Goal: Task Accomplishment & Management: Use online tool/utility

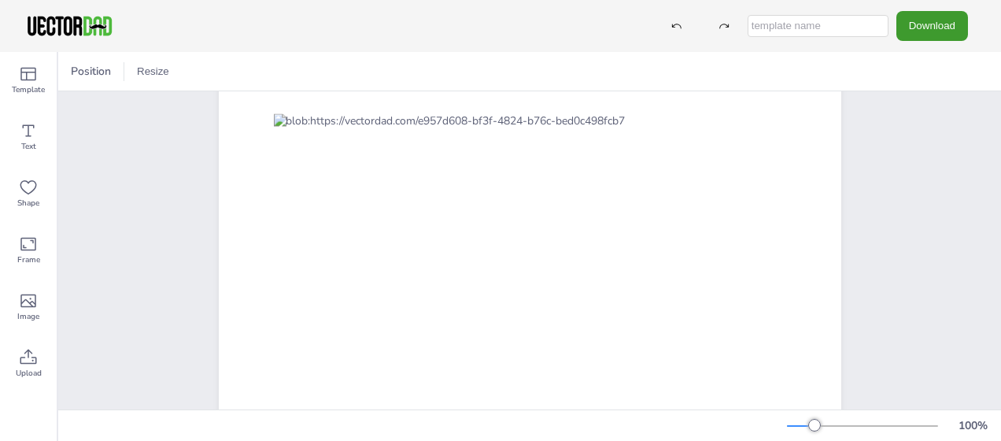
scroll to position [126, 0]
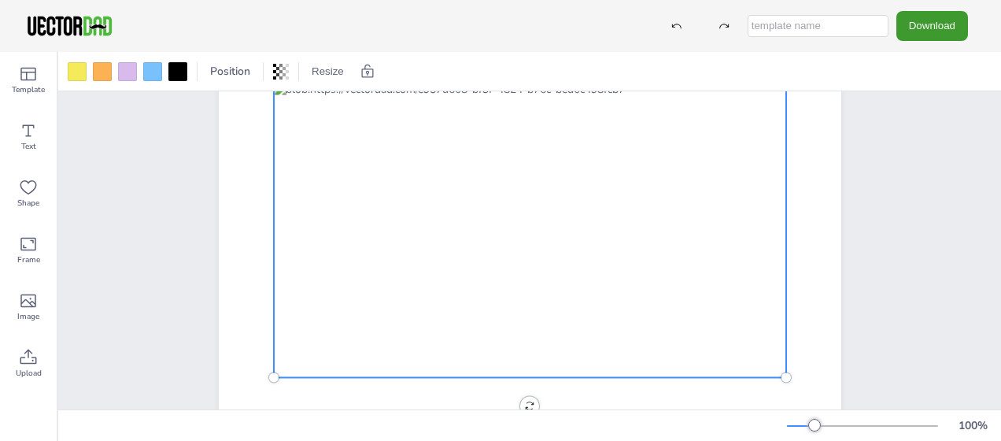
click at [730, 221] on div at bounding box center [529, 229] width 512 height 295
click at [27, 77] on icon at bounding box center [28, 74] width 19 height 19
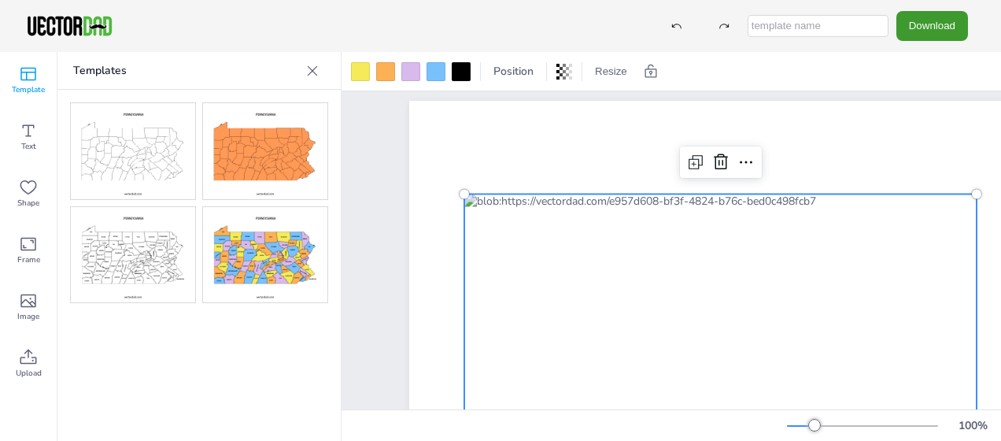
scroll to position [0, 0]
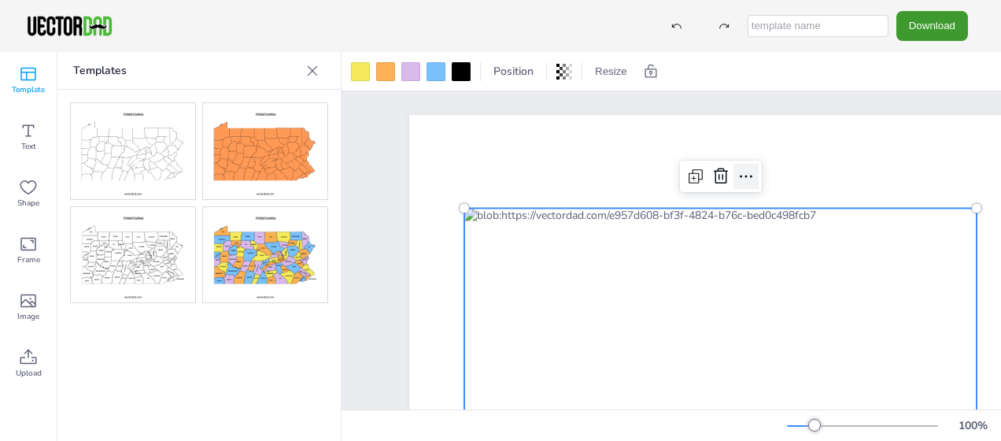
click at [744, 178] on icon at bounding box center [745, 176] width 19 height 19
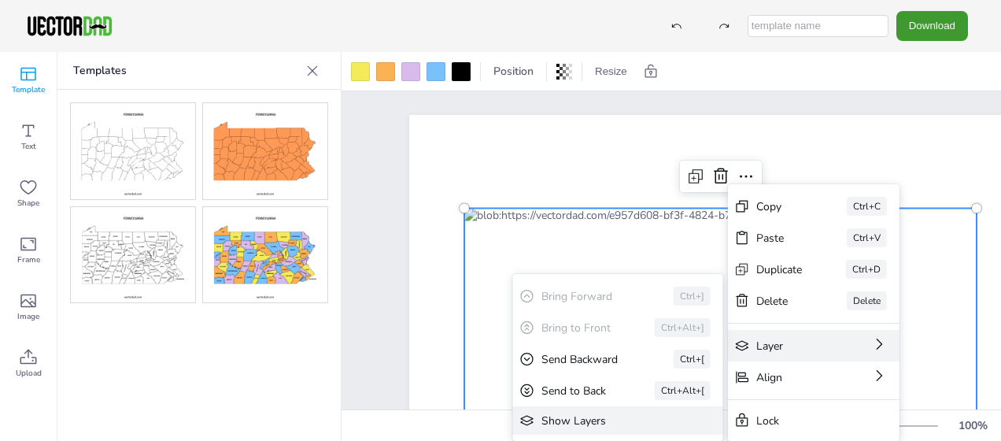
click at [576, 415] on div "Show Layers" at bounding box center [606, 420] width 131 height 15
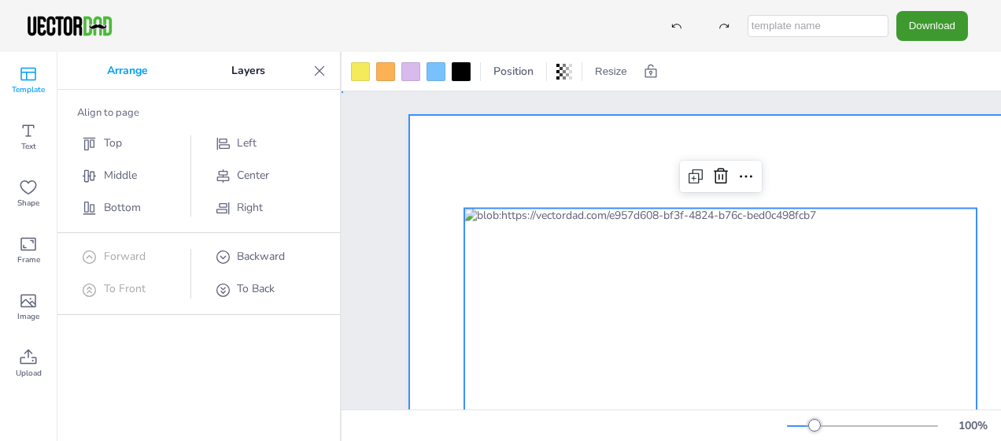
click at [452, 147] on div at bounding box center [720, 356] width 622 height 482
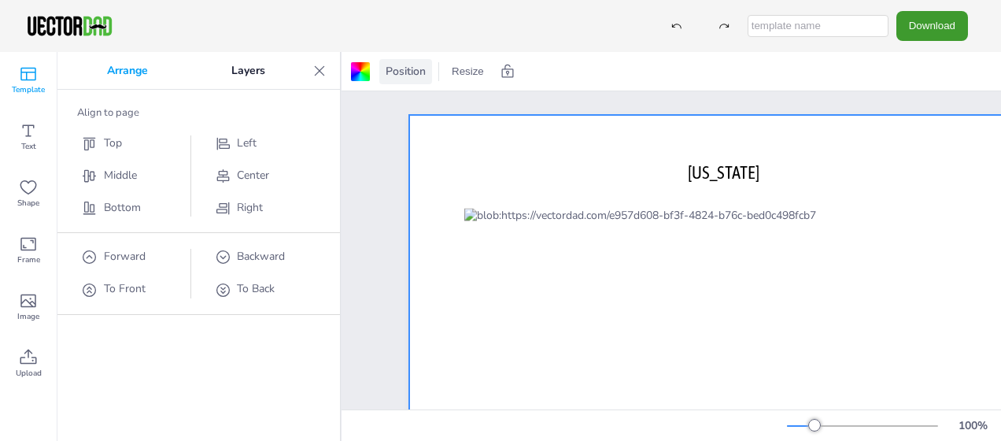
click at [387, 69] on span "Position" at bounding box center [405, 71] width 46 height 15
click at [408, 73] on span "Position" at bounding box center [405, 71] width 46 height 15
click at [362, 73] on div at bounding box center [360, 71] width 19 height 19
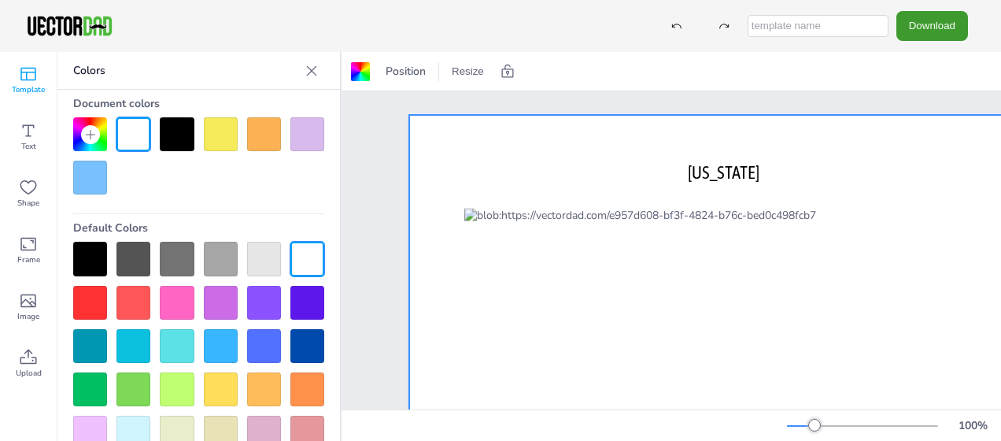
click at [175, 136] on div at bounding box center [177, 134] width 34 height 34
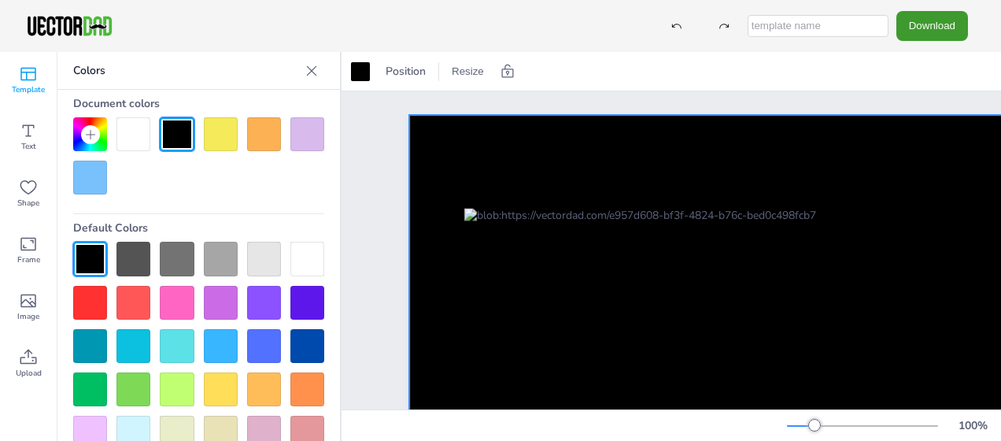
click at [131, 134] on div at bounding box center [133, 134] width 34 height 34
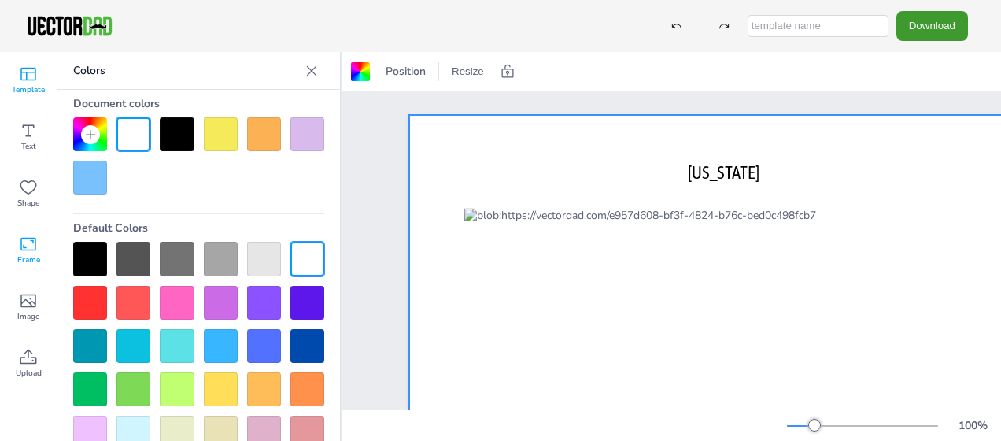
click at [35, 241] on icon at bounding box center [28, 244] width 16 height 13
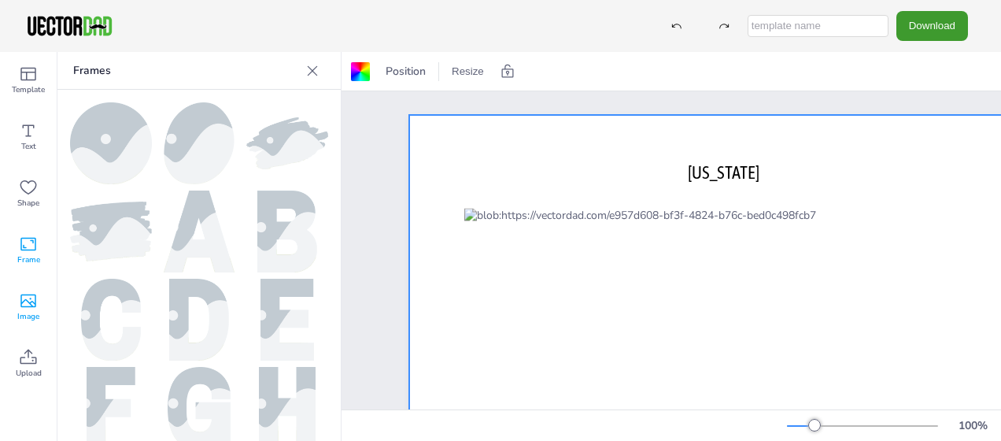
click at [24, 308] on icon at bounding box center [28, 300] width 19 height 19
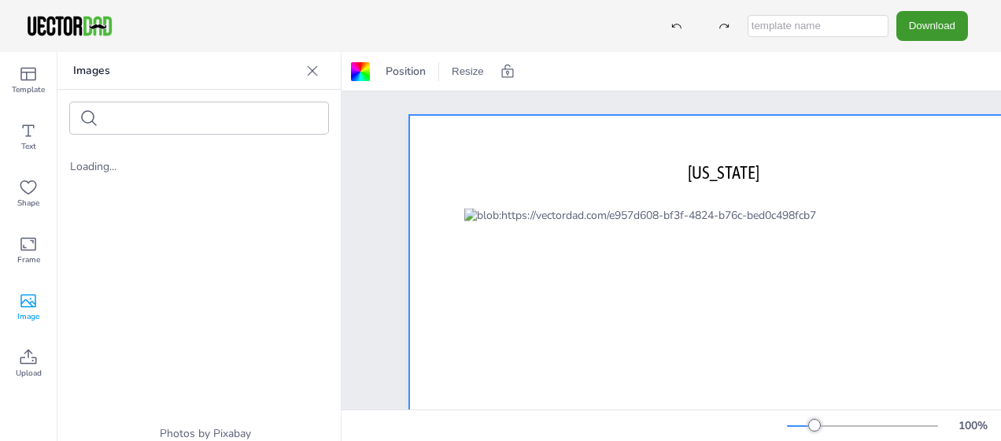
click at [307, 72] on icon at bounding box center [312, 71] width 16 height 16
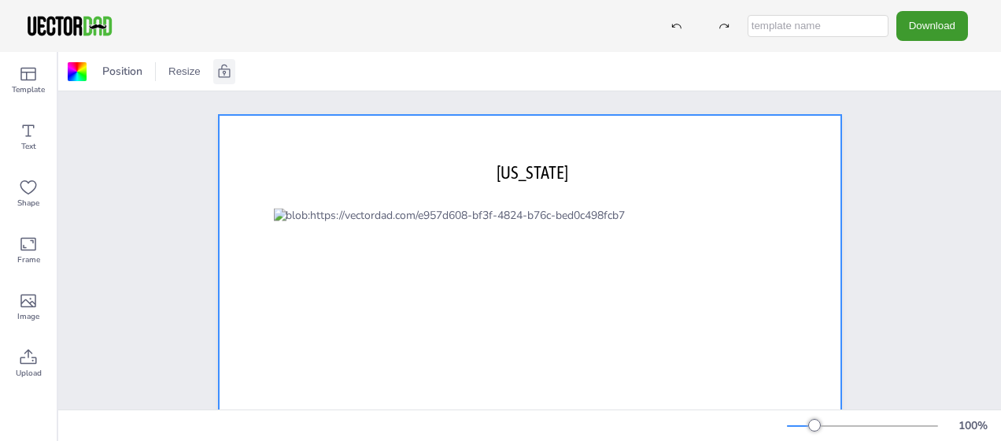
click at [223, 71] on icon at bounding box center [224, 70] width 12 height 13
click at [138, 72] on icon at bounding box center [135, 72] width 16 height 16
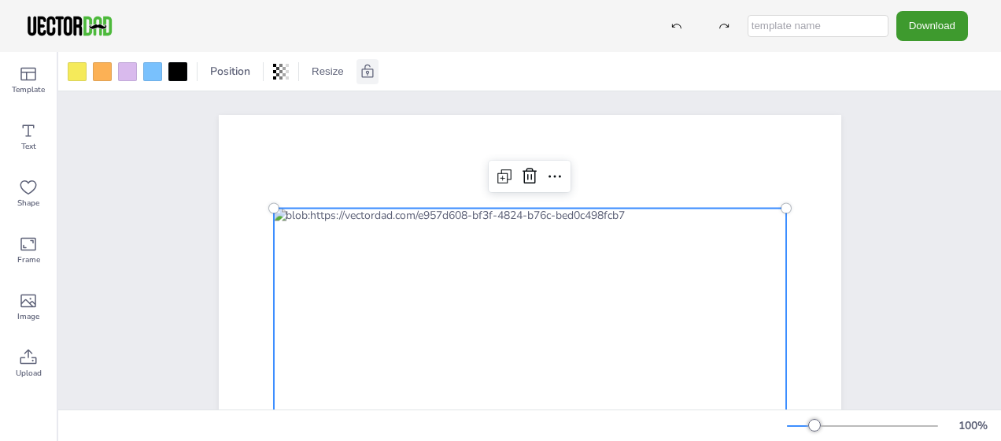
click at [630, 282] on div at bounding box center [529, 355] width 512 height 295
click at [552, 276] on div at bounding box center [529, 355] width 512 height 295
click at [552, 276] on div at bounding box center [532, 355] width 512 height 295
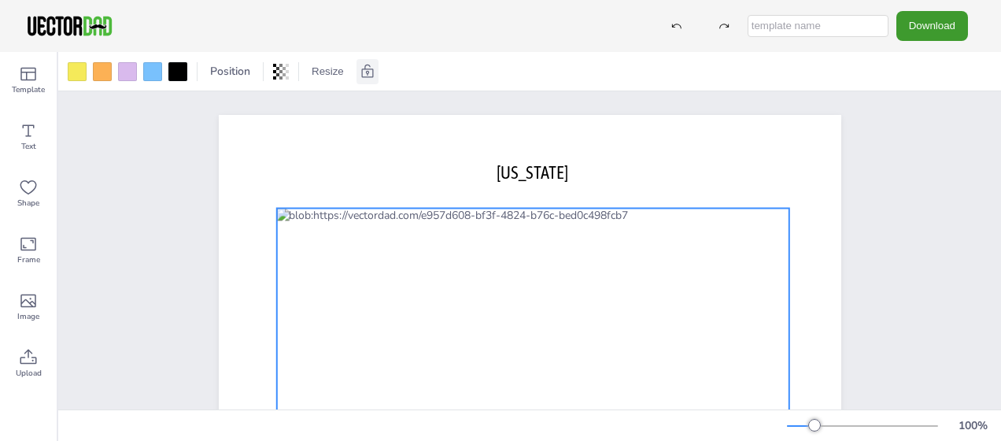
click at [552, 276] on div at bounding box center [532, 355] width 512 height 295
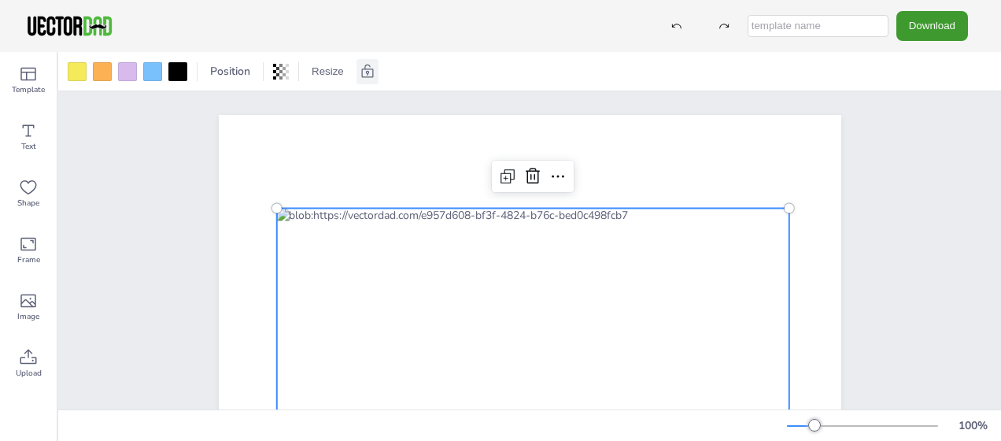
click at [552, 276] on div at bounding box center [532, 355] width 512 height 295
click at [682, 20] on icon at bounding box center [676, 25] width 11 height 11
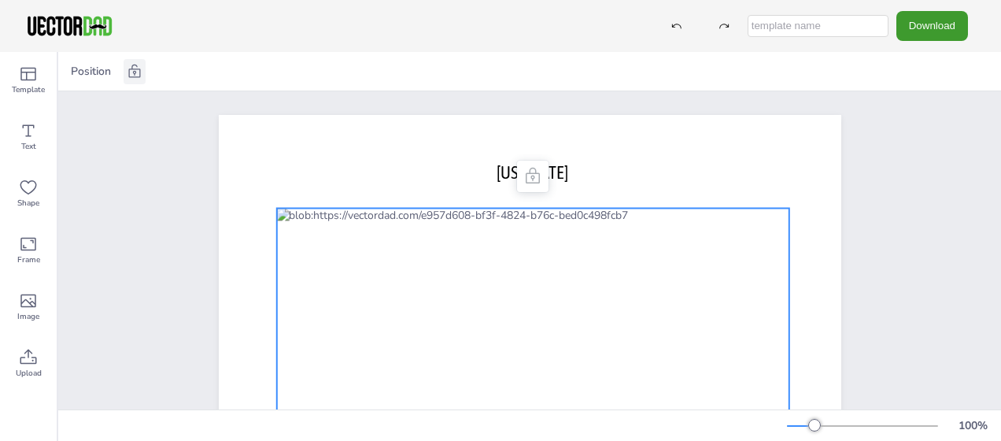
click at [133, 77] on icon at bounding box center [135, 70] width 12 height 13
click at [555, 238] on div at bounding box center [532, 355] width 512 height 295
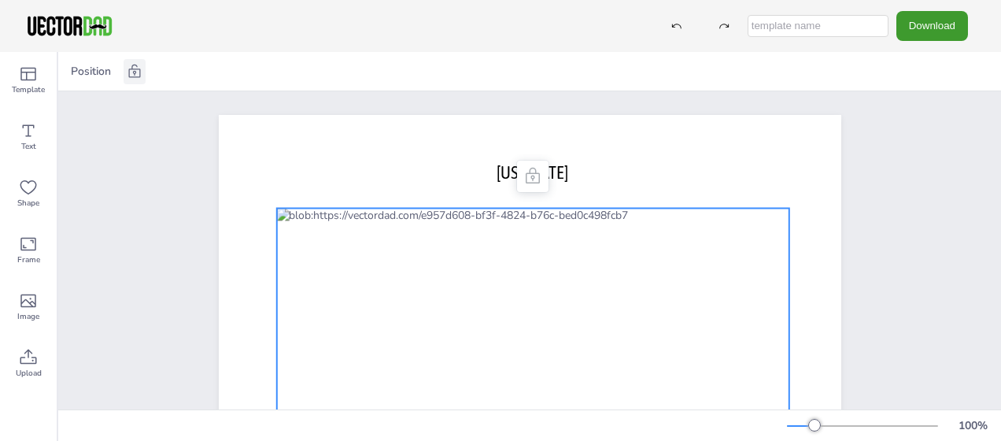
click at [528, 184] on icon at bounding box center [532, 176] width 19 height 19
click at [681, 24] on icon at bounding box center [676, 26] width 9 height 5
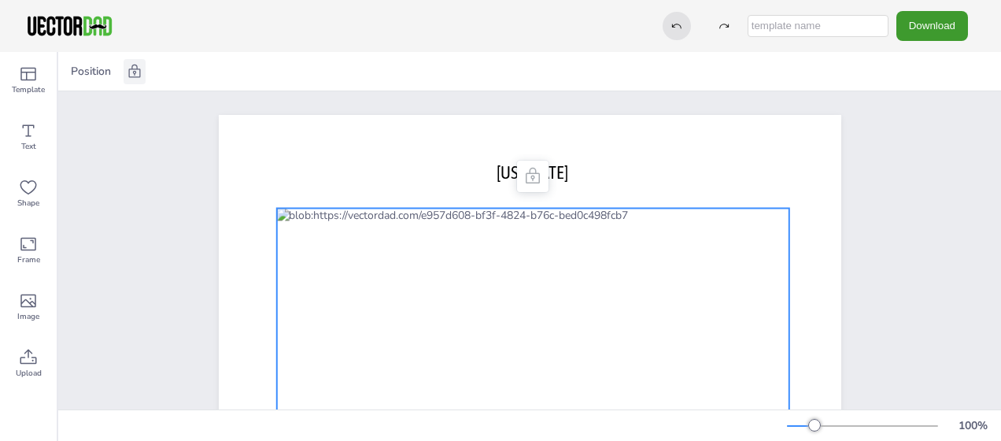
click at [681, 24] on icon at bounding box center [676, 26] width 9 height 5
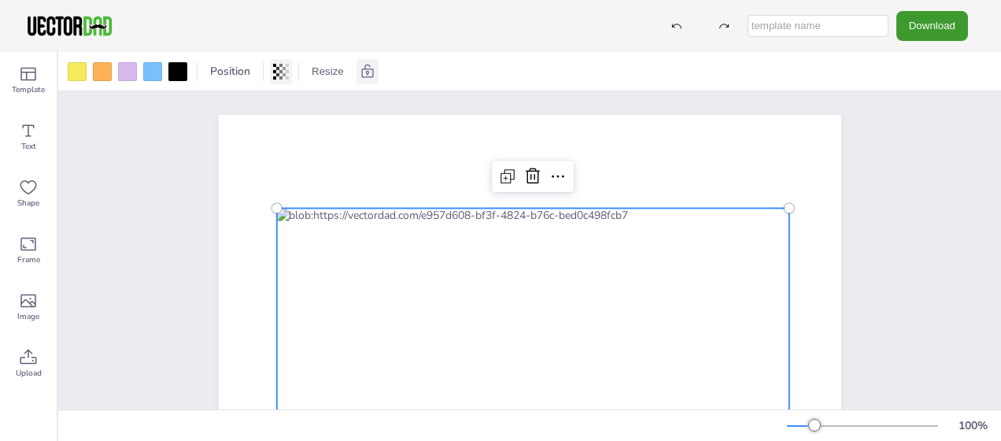
click at [278, 77] on icon at bounding box center [281, 72] width 16 height 16
click at [232, 76] on span "Position" at bounding box center [230, 71] width 46 height 15
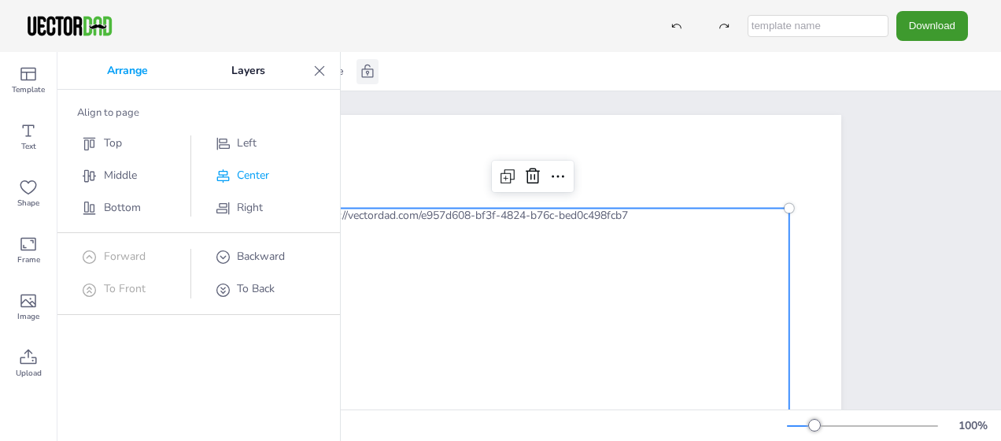
click at [249, 173] on span "Center" at bounding box center [253, 175] width 32 height 15
click at [121, 172] on span "Middle" at bounding box center [120, 175] width 33 height 15
click at [254, 66] on p "Layers" at bounding box center [248, 71] width 117 height 38
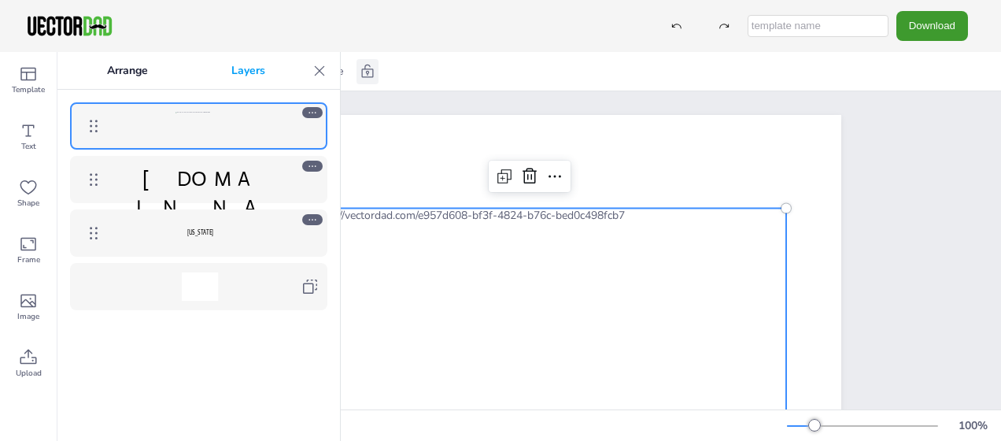
click at [233, 176] on span "[DOMAIN_NAME]" at bounding box center [200, 207] width 127 height 82
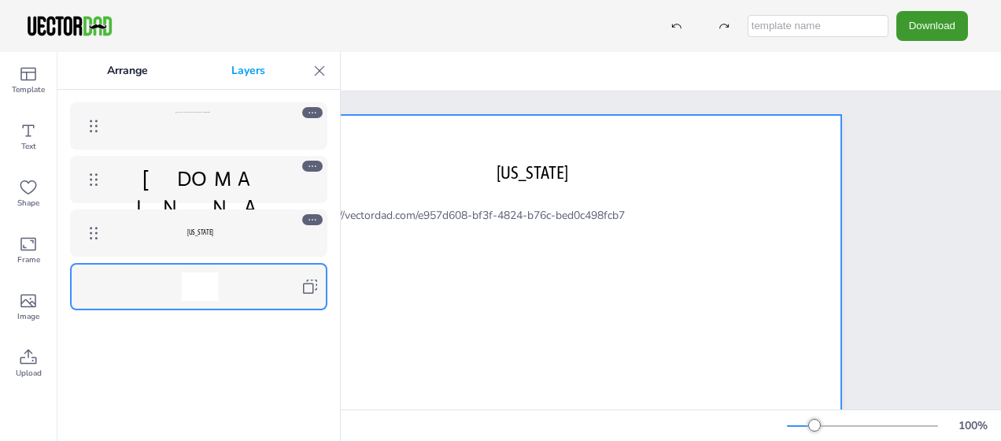
click at [308, 286] on icon at bounding box center [310, 286] width 19 height 19
drag, startPoint x: 250, startPoint y: 284, endPoint x: 220, endPoint y: 295, distance: 31.9
click at [220, 295] on div at bounding box center [200, 286] width 182 height 28
click at [216, 170] on span "[DOMAIN_NAME]" at bounding box center [200, 207] width 127 height 82
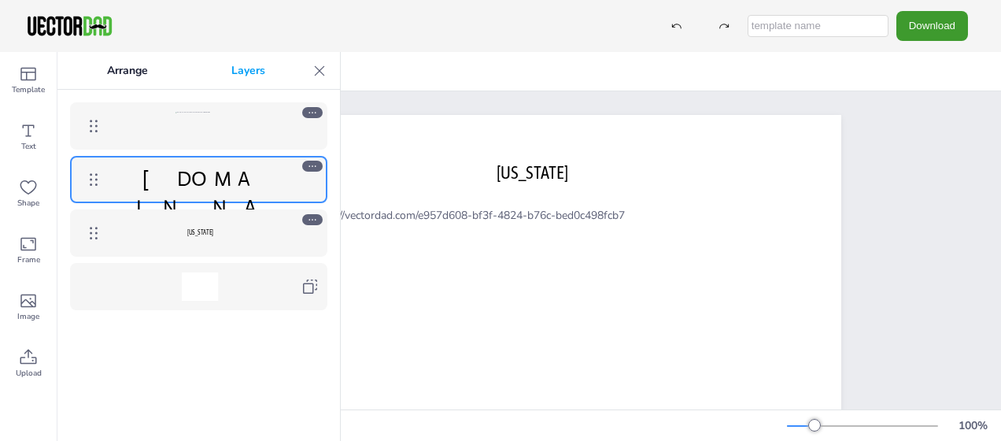
click at [315, 164] on icon at bounding box center [312, 166] width 11 height 11
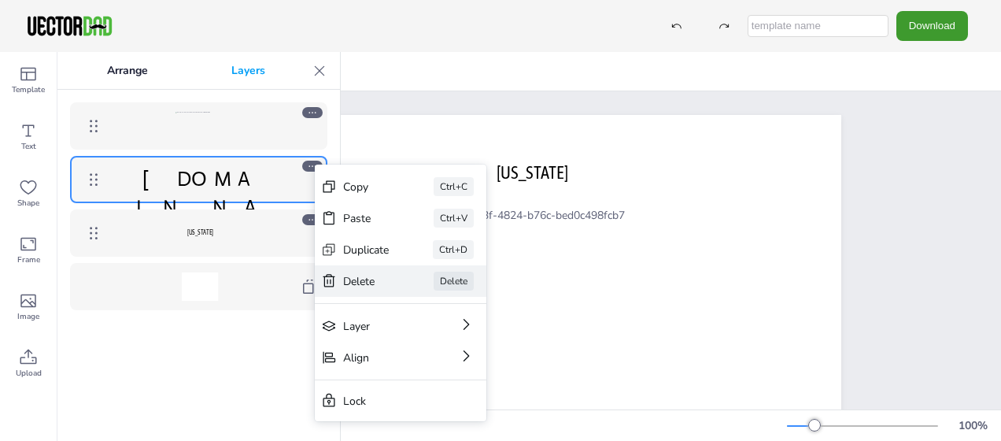
click at [362, 278] on div "Delete" at bounding box center [366, 281] width 46 height 15
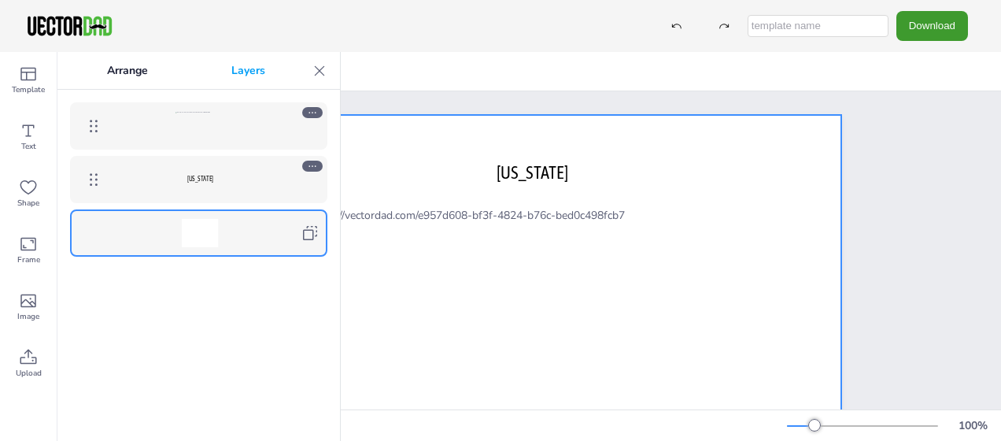
click at [308, 234] on icon at bounding box center [310, 232] width 19 height 19
drag, startPoint x: 308, startPoint y: 234, endPoint x: 280, endPoint y: 234, distance: 28.3
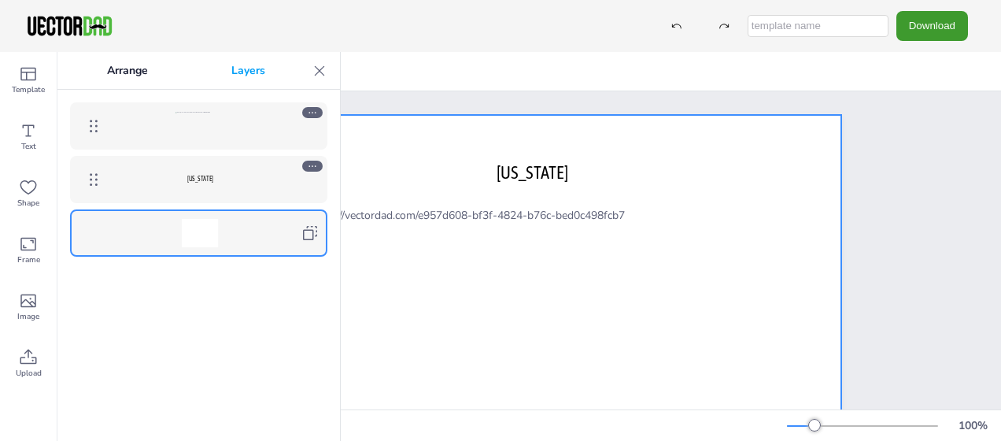
click at [280, 234] on div at bounding box center [200, 233] width 182 height 28
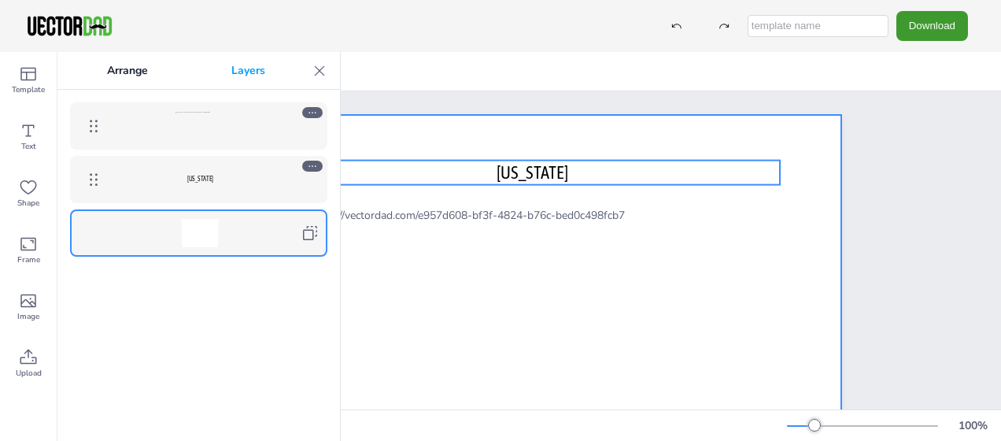
click at [262, 175] on p "[US_STATE]" at bounding box center [200, 179] width 182 height 9
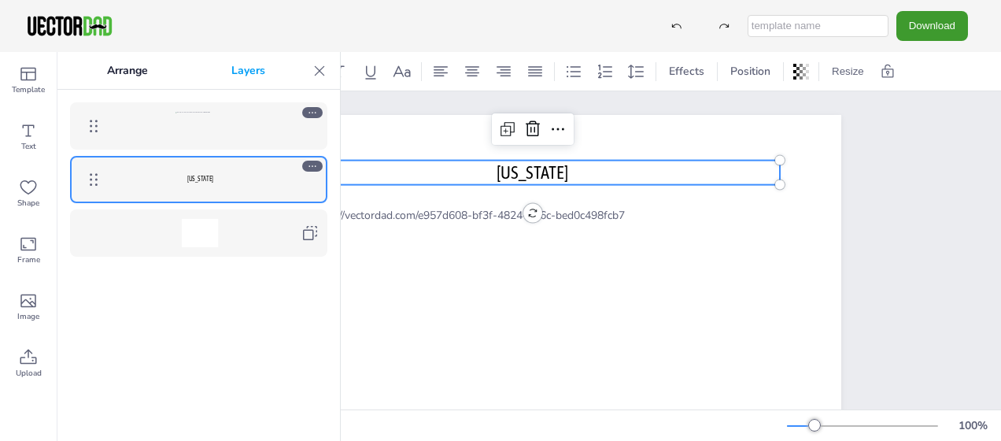
click at [264, 129] on div at bounding box center [200, 126] width 182 height 28
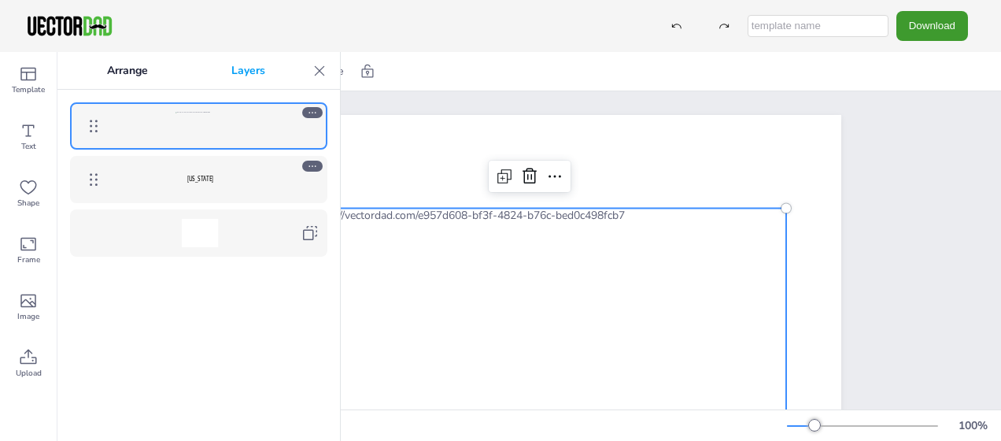
click at [124, 71] on p "Arrange" at bounding box center [127, 71] width 124 height 38
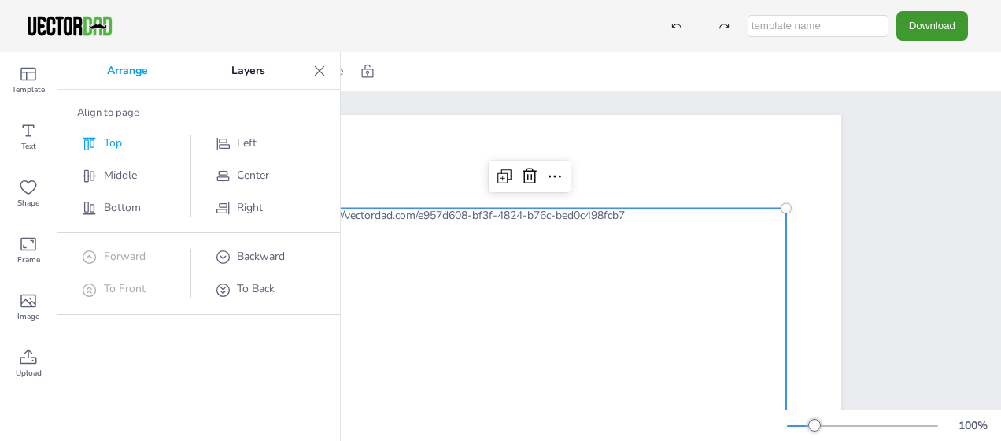
click at [107, 139] on span "Top" at bounding box center [113, 142] width 18 height 15
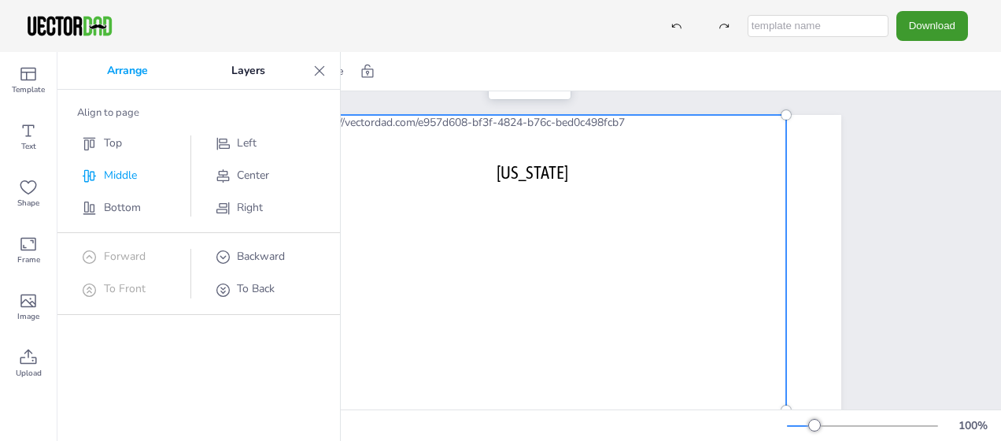
click at [107, 174] on span "Middle" at bounding box center [120, 175] width 33 height 15
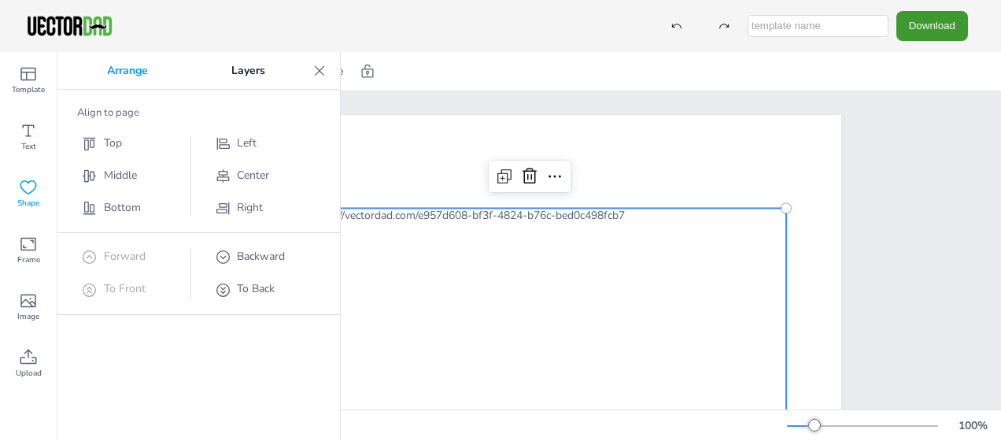
click at [32, 190] on icon at bounding box center [28, 187] width 19 height 19
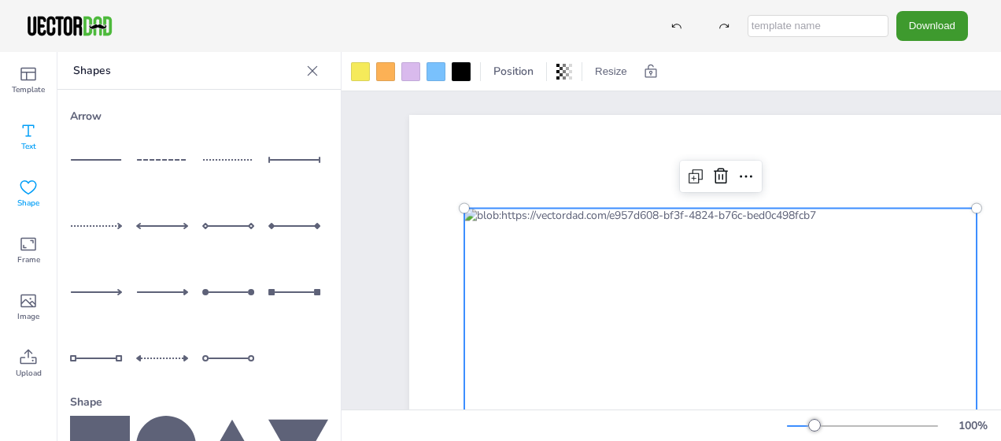
click at [31, 135] on icon at bounding box center [28, 130] width 19 height 19
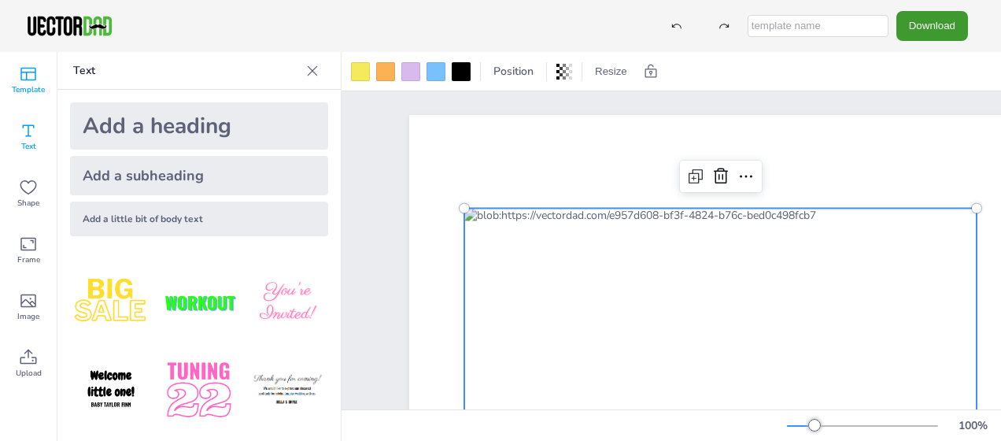
click at [30, 86] on span "Template" at bounding box center [28, 89] width 33 height 13
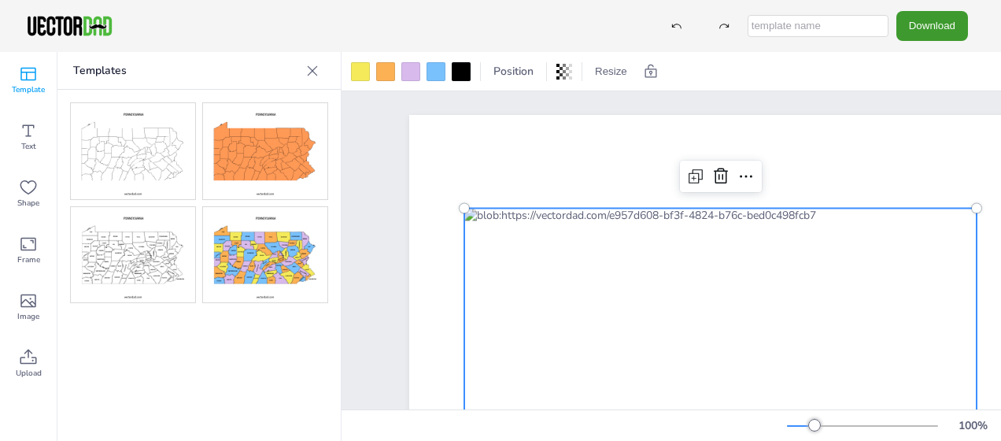
click at [312, 65] on icon at bounding box center [312, 71] width 16 height 16
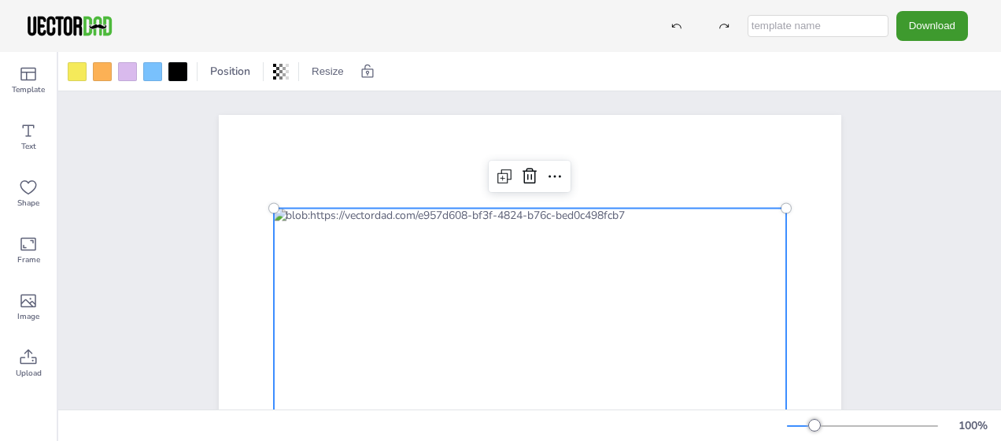
click at [522, 272] on div at bounding box center [529, 355] width 512 height 295
click at [904, 204] on div "[US_STATE]" at bounding box center [529, 355] width 943 height 529
click at [595, 279] on div at bounding box center [529, 355] width 512 height 295
click at [551, 178] on icon at bounding box center [554, 176] width 19 height 19
click at [27, 368] on span "Upload" at bounding box center [29, 373] width 26 height 13
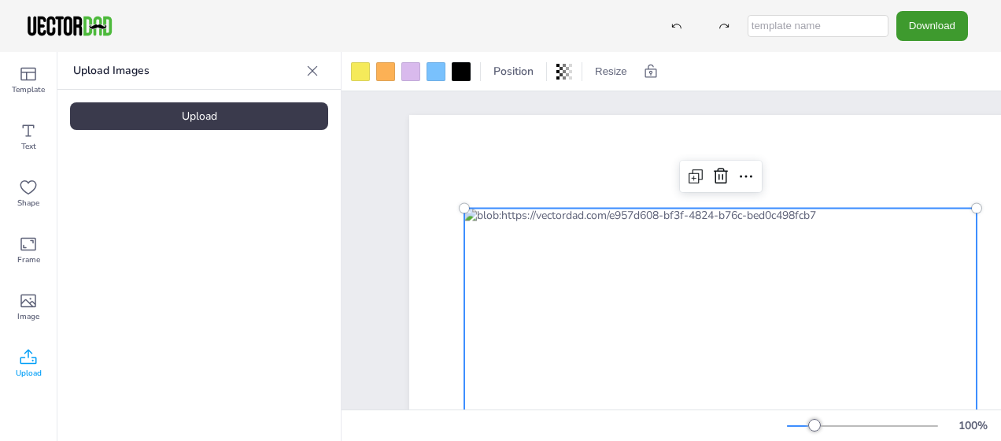
click at [198, 113] on div "Upload" at bounding box center [199, 116] width 258 height 28
click at [932, 25] on button "Download" at bounding box center [932, 25] width 72 height 29
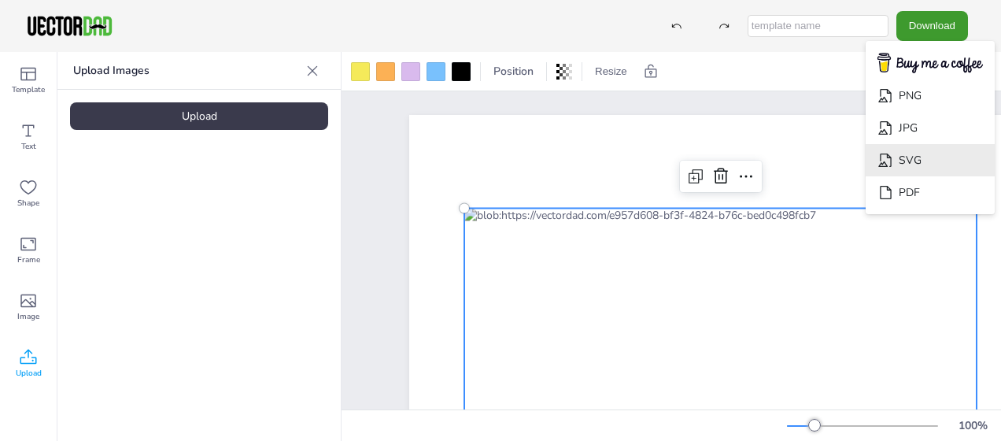
click at [925, 156] on li "SVG" at bounding box center [929, 160] width 129 height 32
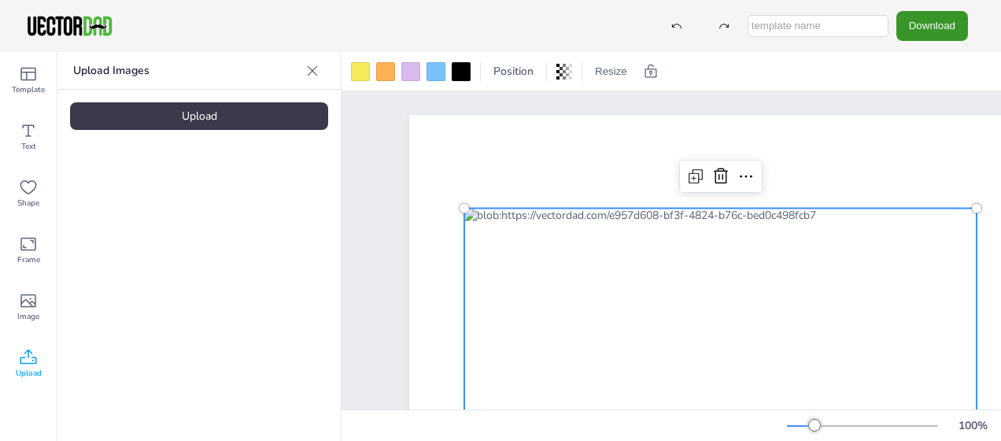
click at [917, 25] on button "Download" at bounding box center [932, 25] width 72 height 29
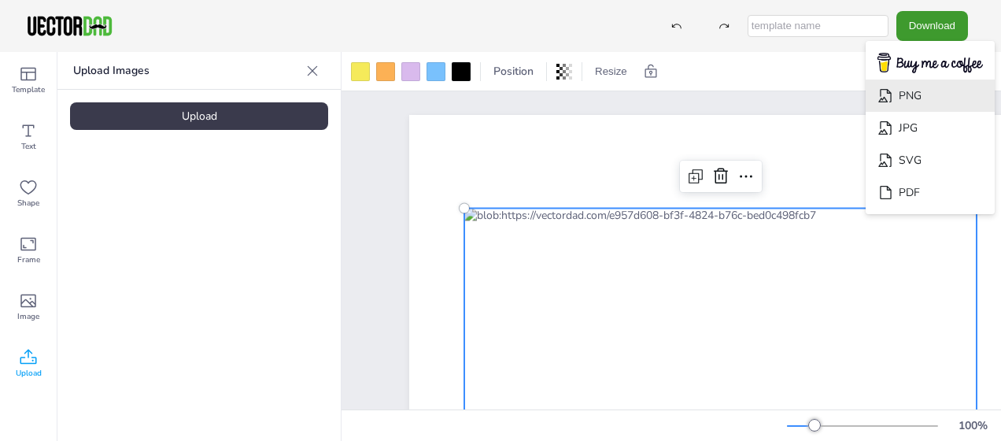
click at [917, 91] on li "PNG" at bounding box center [929, 95] width 129 height 32
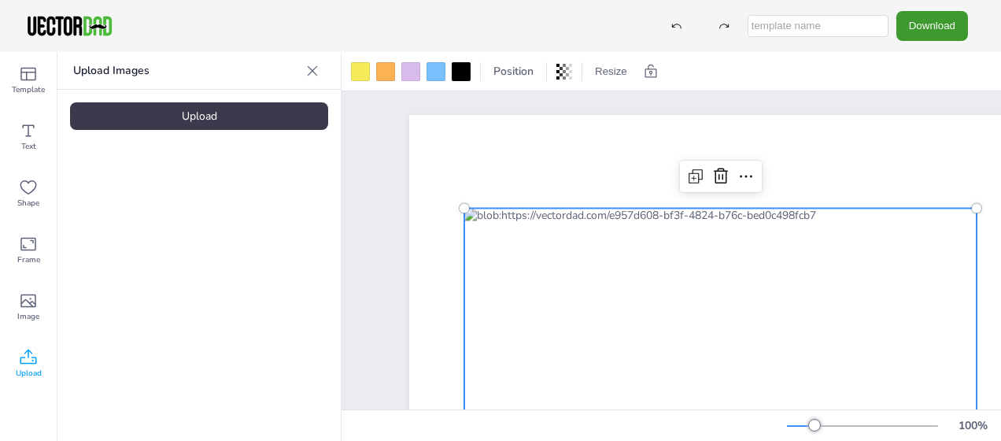
click at [954, 77] on div "Position Resize" at bounding box center [670, 71] width 659 height 39
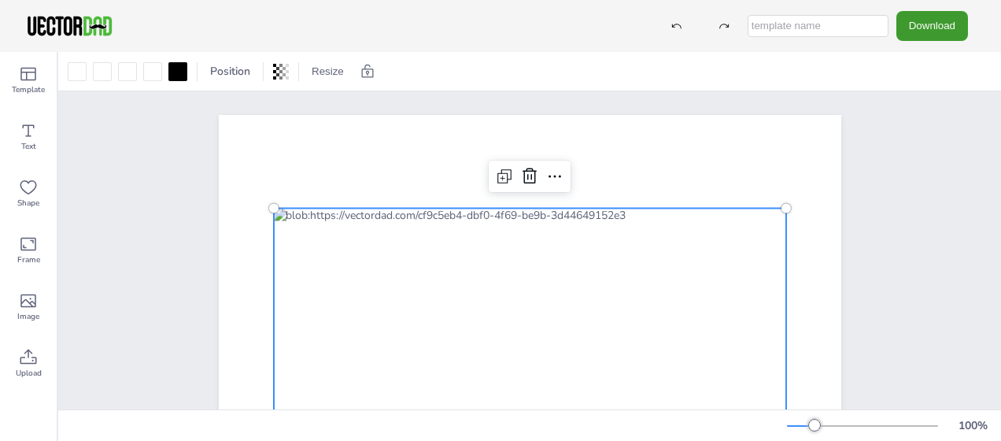
click at [297, 245] on div at bounding box center [529, 355] width 512 height 295
click at [76, 70] on div at bounding box center [77, 71] width 19 height 19
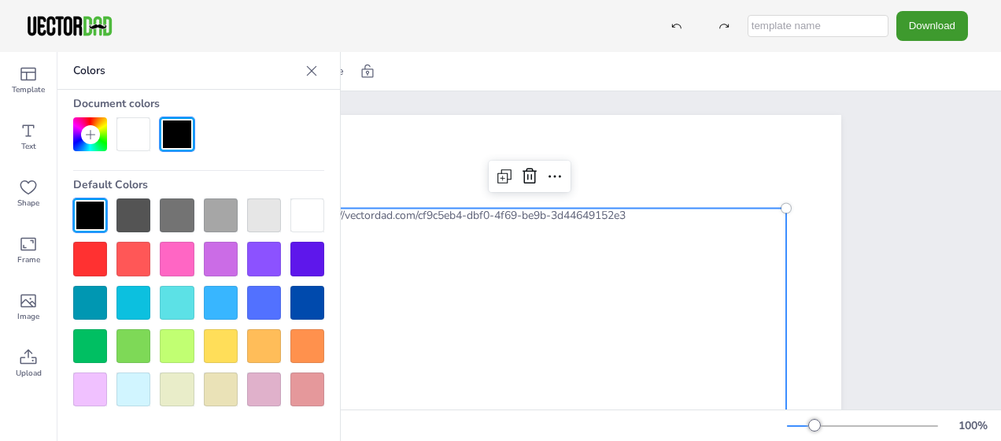
click at [230, 299] on div at bounding box center [221, 303] width 34 height 34
click at [93, 256] on div at bounding box center [90, 259] width 34 height 34
click at [132, 131] on div at bounding box center [133, 134] width 34 height 34
click at [311, 70] on icon at bounding box center [312, 70] width 10 height 10
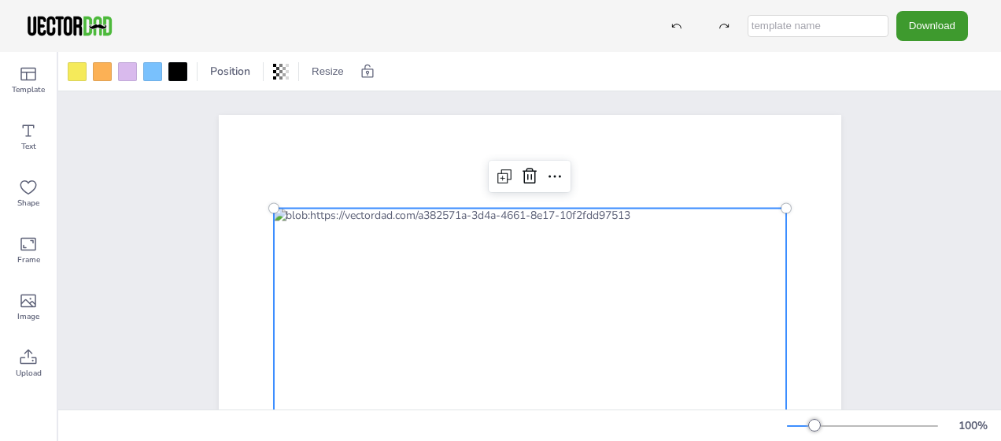
click at [301, 245] on div at bounding box center [529, 355] width 512 height 295
click at [548, 178] on icon at bounding box center [554, 176] width 19 height 19
click at [77, 72] on div at bounding box center [77, 71] width 19 height 19
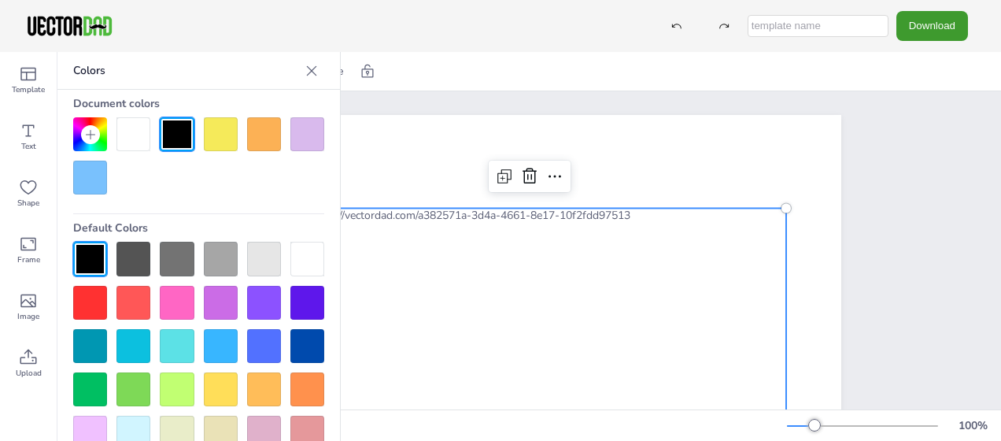
click at [131, 135] on div at bounding box center [133, 134] width 34 height 34
click at [266, 134] on div at bounding box center [264, 134] width 34 height 34
click at [126, 134] on div at bounding box center [133, 134] width 34 height 34
click at [293, 135] on div at bounding box center [307, 134] width 34 height 34
click at [118, 135] on div at bounding box center [133, 134] width 34 height 34
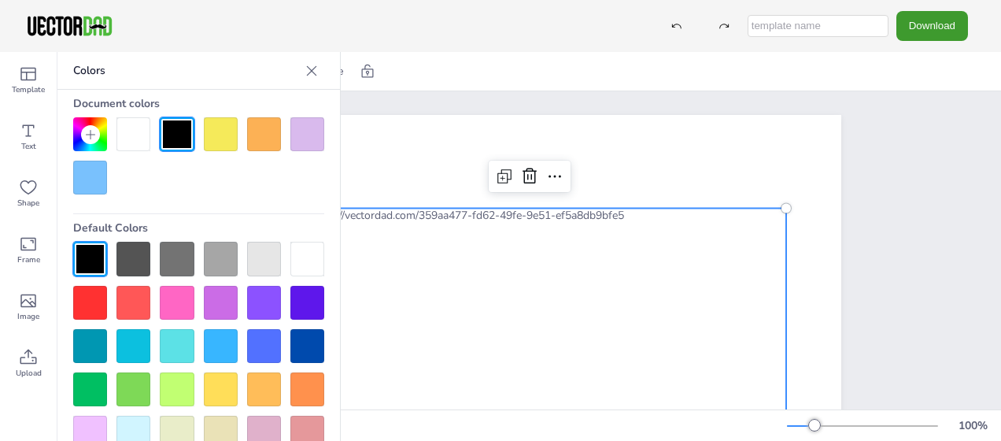
click at [447, 268] on div at bounding box center [529, 355] width 512 height 295
click at [258, 338] on div at bounding box center [264, 346] width 34 height 34
click at [129, 120] on div at bounding box center [133, 134] width 34 height 34
click at [170, 135] on div at bounding box center [177, 134] width 34 height 34
click at [132, 127] on div at bounding box center [133, 134] width 34 height 34
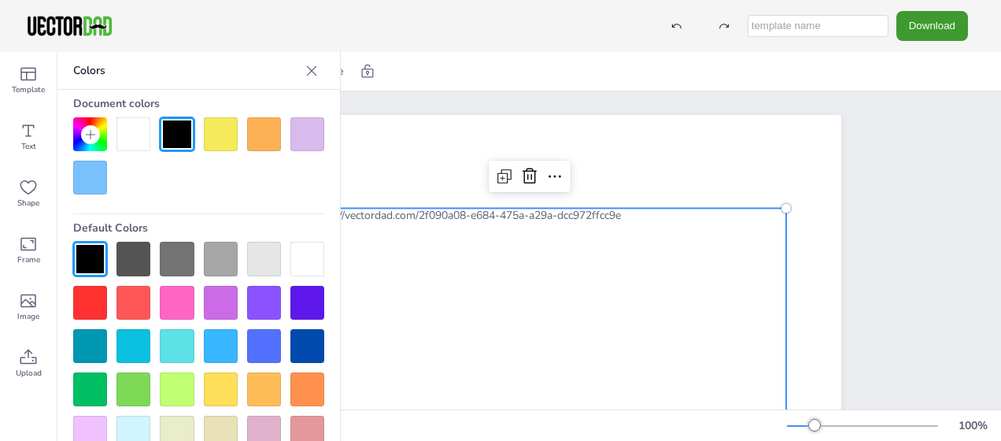
click at [304, 68] on icon at bounding box center [312, 71] width 16 height 16
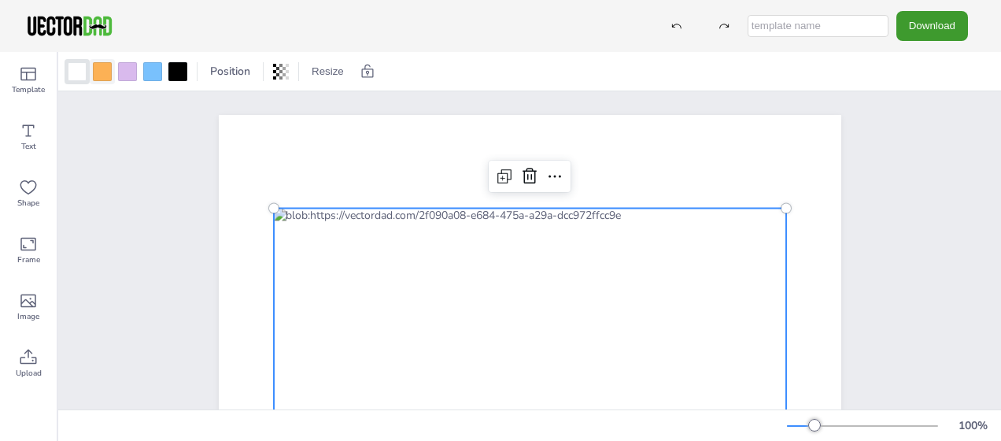
click at [101, 69] on div at bounding box center [102, 71] width 19 height 19
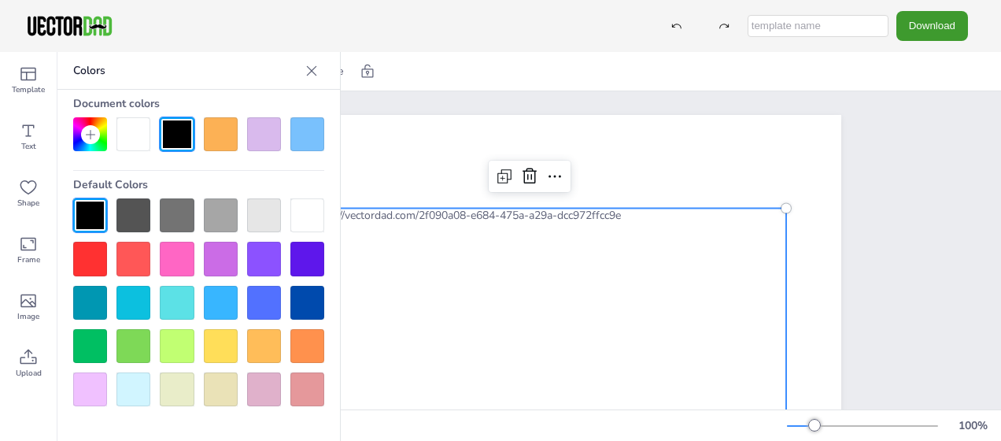
click at [131, 131] on div at bounding box center [133, 134] width 34 height 34
click at [314, 72] on icon at bounding box center [312, 70] width 10 height 10
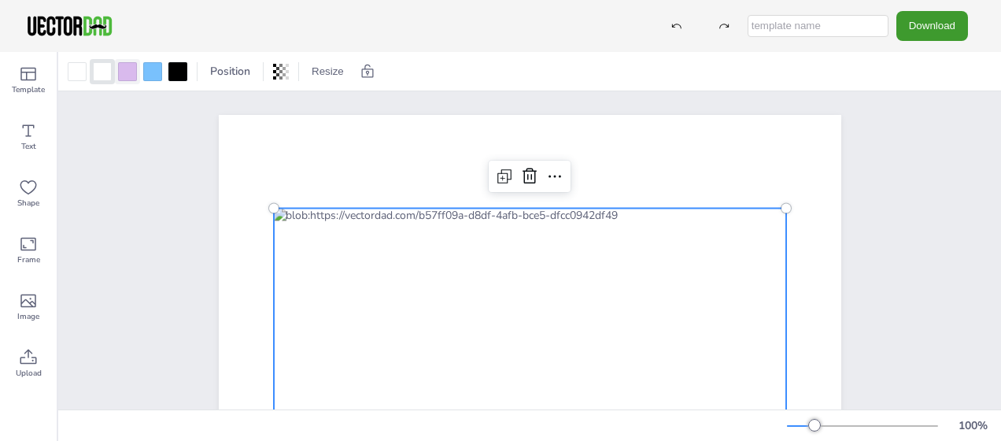
click at [132, 71] on div at bounding box center [127, 71] width 19 height 19
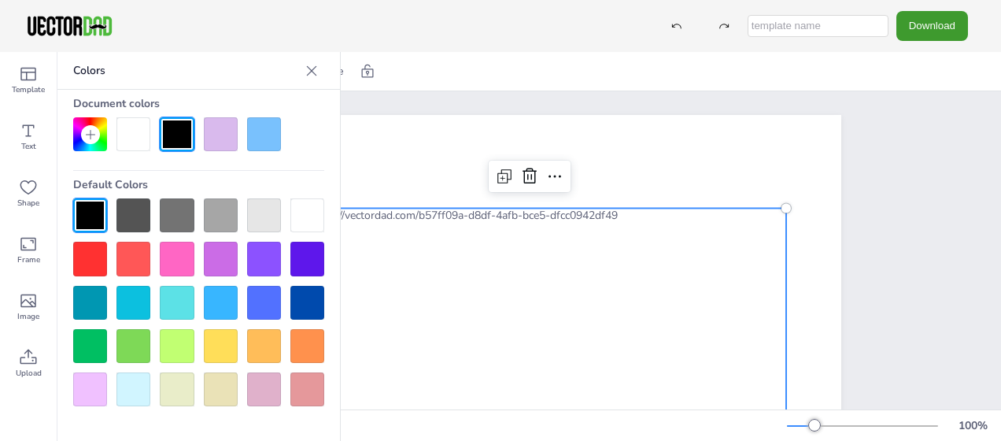
click at [131, 131] on div at bounding box center [133, 134] width 34 height 34
click at [309, 69] on icon at bounding box center [312, 71] width 16 height 16
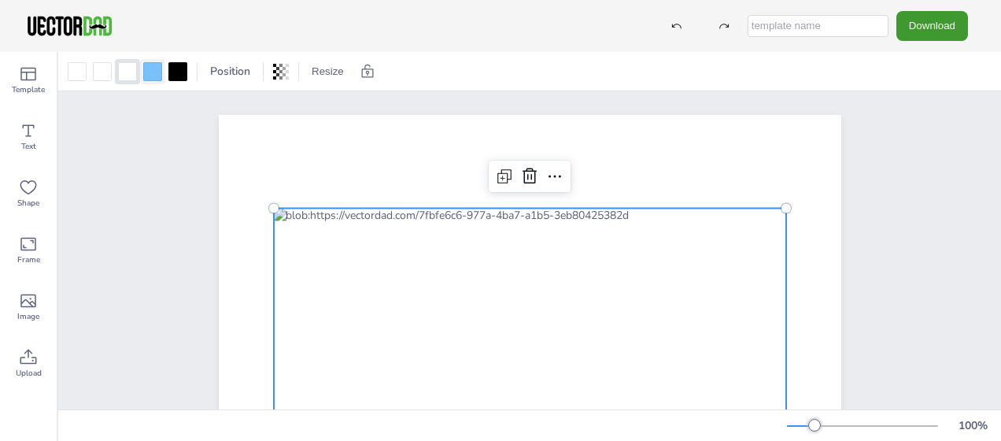
click at [150, 77] on div at bounding box center [152, 71] width 19 height 19
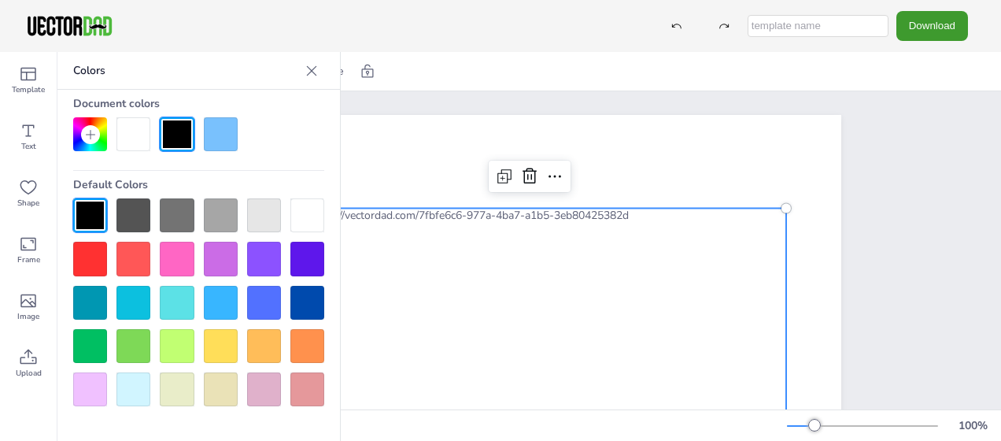
click at [135, 132] on div at bounding box center [133, 134] width 34 height 34
click at [308, 66] on icon at bounding box center [312, 70] width 10 height 10
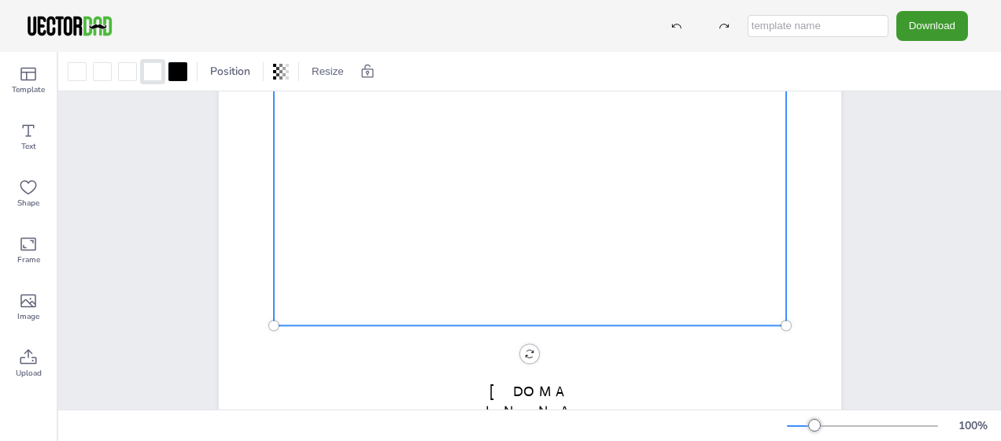
scroll to position [172, 0]
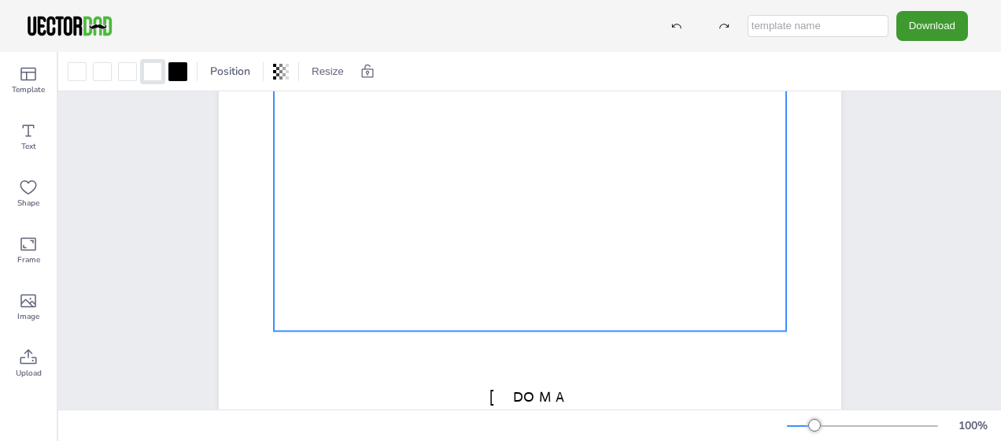
click at [522, 357] on div "PENNSYLVANIA vectordad.com 0 °" at bounding box center [530, 184] width 622 height 482
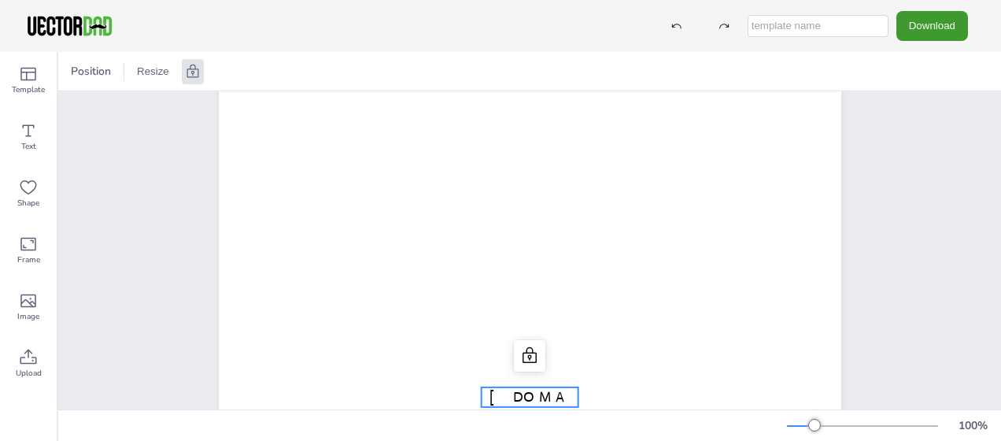
click at [532, 388] on span "[DOMAIN_NAME]" at bounding box center [529, 416] width 88 height 57
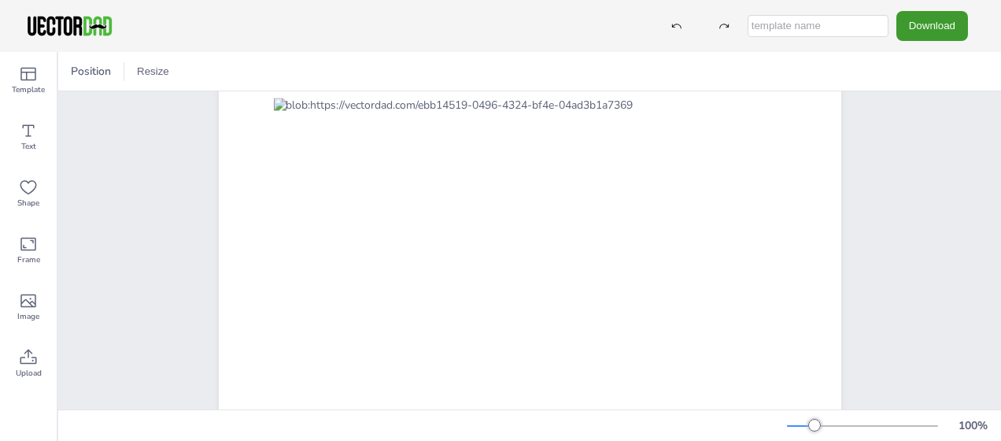
scroll to position [109, 0]
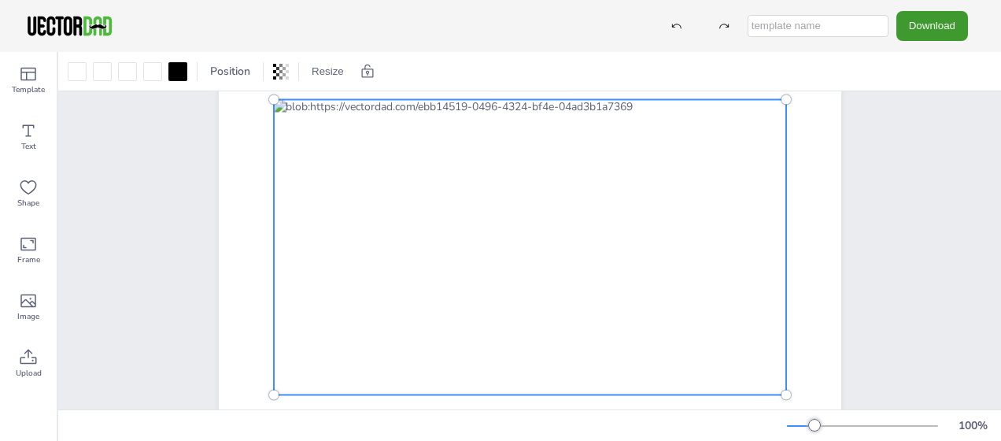
click at [318, 129] on div at bounding box center [529, 246] width 512 height 295
click at [428, 8] on div "Download" at bounding box center [500, 26] width 1001 height 52
click at [431, 19] on div "Download" at bounding box center [500, 26] width 1001 height 52
click at [319, 131] on div at bounding box center [529, 246] width 512 height 295
click at [200, 280] on div "[US_STATE]" at bounding box center [530, 247] width 670 height 482
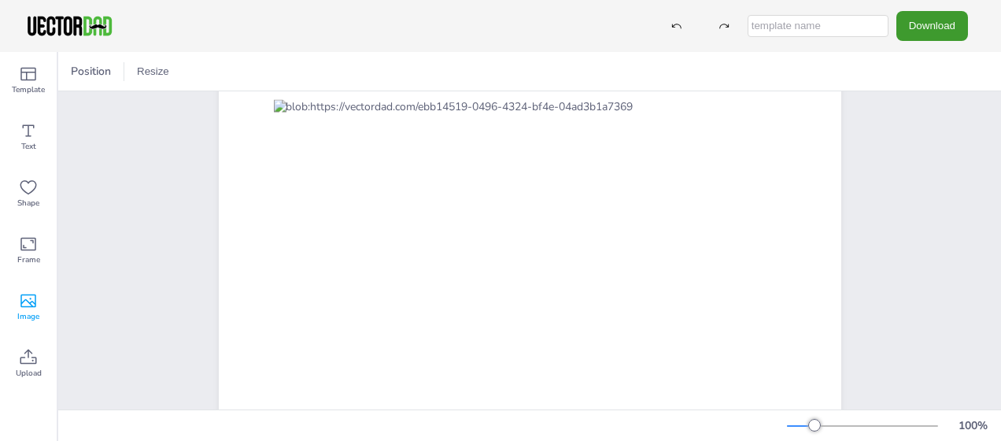
click at [17, 304] on div "Image" at bounding box center [28, 307] width 57 height 57
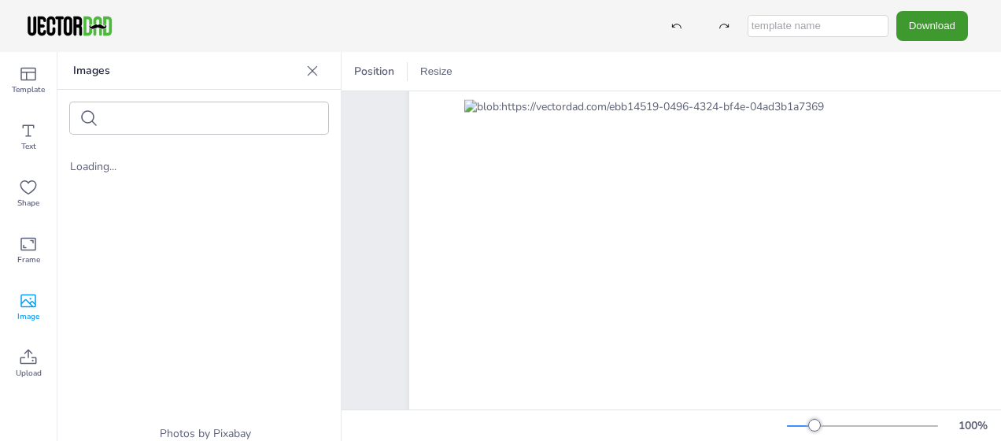
click at [308, 66] on icon at bounding box center [312, 71] width 16 height 16
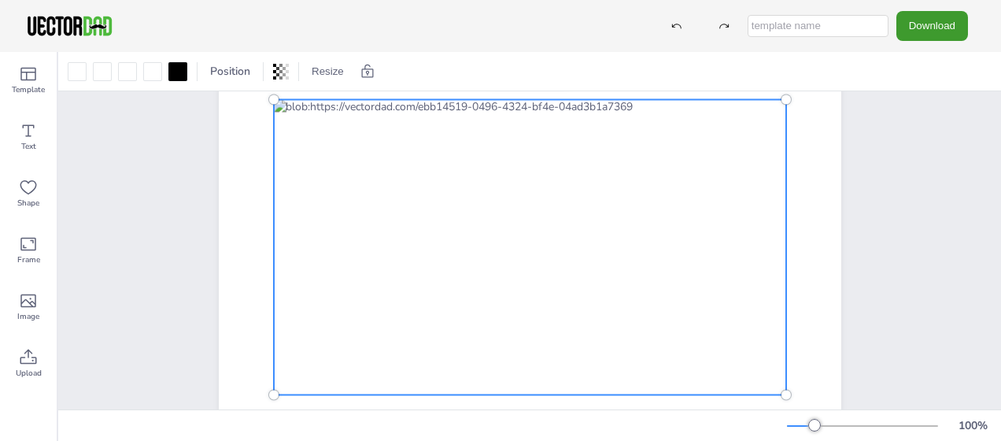
click at [324, 147] on div at bounding box center [529, 246] width 512 height 295
click at [938, 22] on button "Download" at bounding box center [932, 25] width 72 height 29
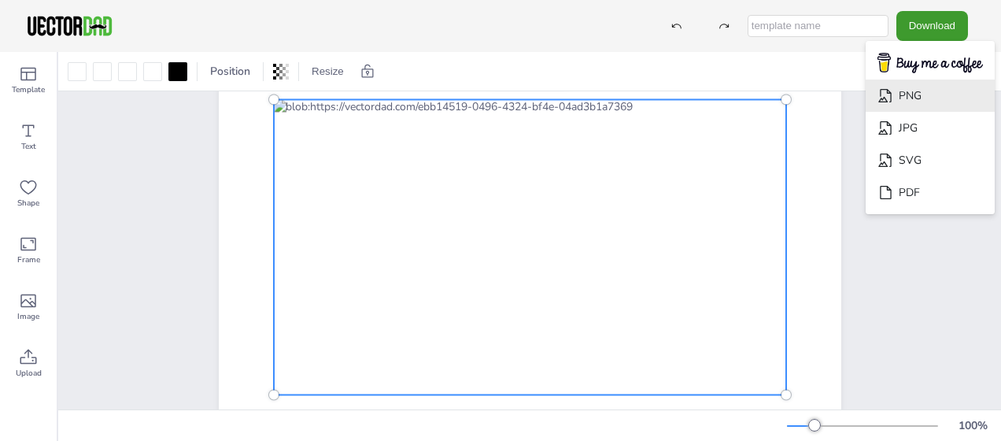
click at [908, 98] on li "PNG" at bounding box center [929, 95] width 129 height 32
